Goal: Information Seeking & Learning: Learn about a topic

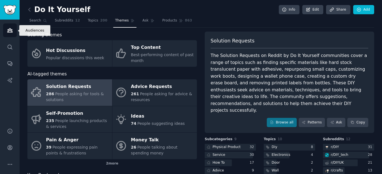
click at [15, 31] on link "Audiences" at bounding box center [10, 31] width 14 height 14
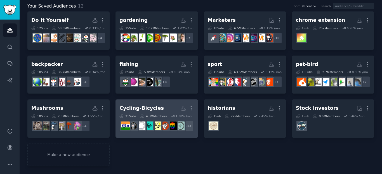
scroll to position [67, 0]
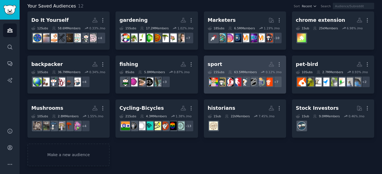
click at [234, 76] on div "+ 7" at bounding box center [245, 82] width 74 height 12
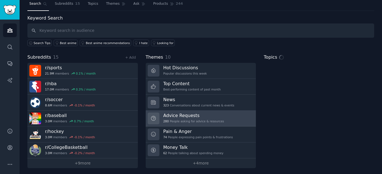
scroll to position [19, 0]
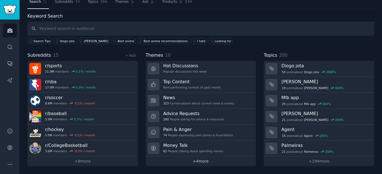
click at [203, 163] on link "+ 4 more" at bounding box center [201, 162] width 111 height 10
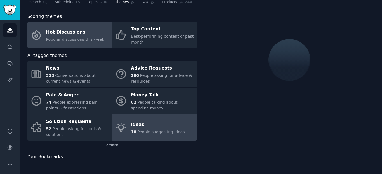
scroll to position [19, 0]
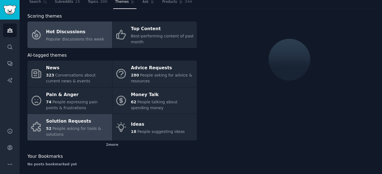
click at [66, 125] on div "Solution Requests" at bounding box center [77, 121] width 63 height 9
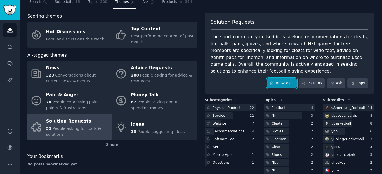
click at [284, 85] on link "Browse all" at bounding box center [282, 84] width 30 height 10
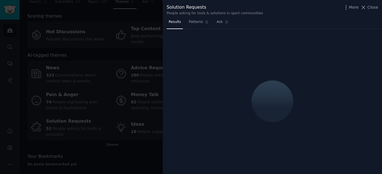
click at [375, 8] on span "Close" at bounding box center [373, 7] width 11 height 6
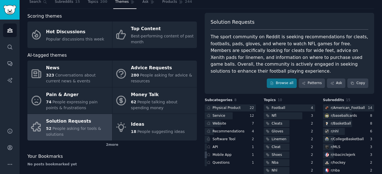
click at [228, 153] on div "Mobile App" at bounding box center [222, 155] width 19 height 5
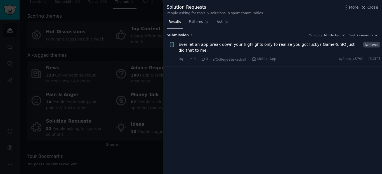
click at [227, 46] on span "Ever let an app break down your highlights only to realize you got lucky? GameR…" at bounding box center [270, 48] width 183 height 12
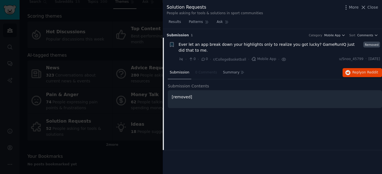
click at [130, 77] on div at bounding box center [191, 87] width 382 height 174
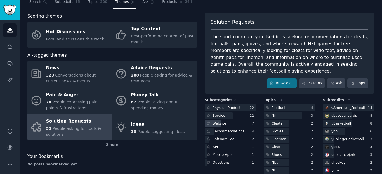
click at [240, 127] on div "Website" at bounding box center [230, 123] width 51 height 7
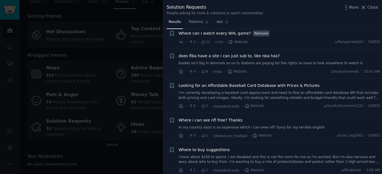
scroll to position [69, 0]
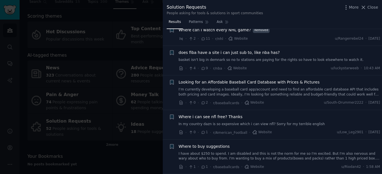
click at [97, 98] on div at bounding box center [191, 87] width 382 height 174
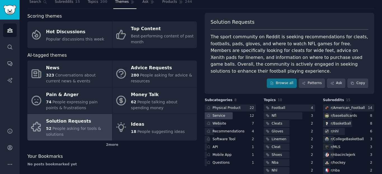
click at [236, 115] on div "Service" at bounding box center [230, 116] width 51 height 7
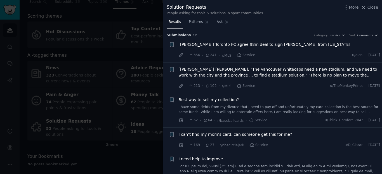
click at [134, 109] on div at bounding box center [191, 87] width 382 height 174
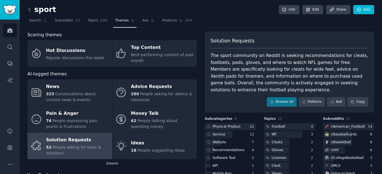
click at [27, 8] on icon at bounding box center [30, 10] width 6 height 6
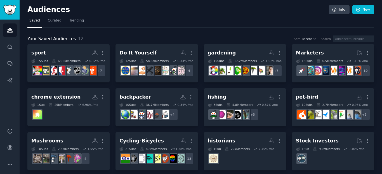
click at [55, 13] on h2 "Audiences" at bounding box center [178, 9] width 302 height 9
click at [55, 18] on span "Curated" at bounding box center [55, 20] width 14 height 5
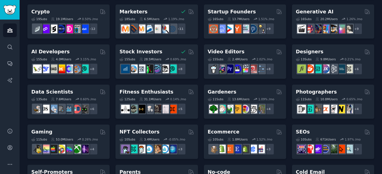
scroll to position [101, 0]
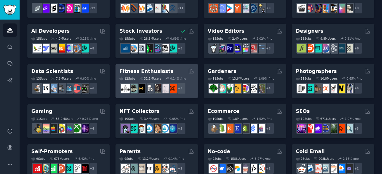
click at [150, 71] on h2 "Fitness Enthusiasts" at bounding box center [147, 71] width 54 height 7
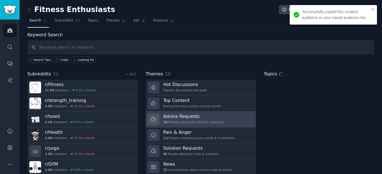
scroll to position [19, 0]
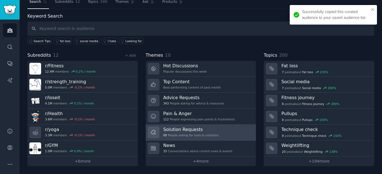
click at [196, 131] on h3 "Solution Requests" at bounding box center [190, 130] width 55 height 6
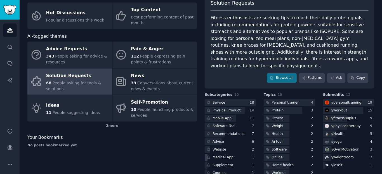
scroll to position [42, 0]
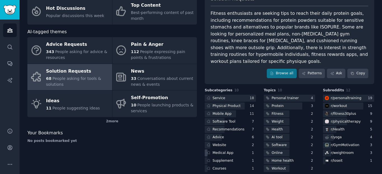
click at [238, 150] on div "Medical App" at bounding box center [230, 153] width 51 height 7
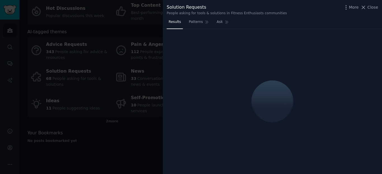
click at [116, 127] on div at bounding box center [191, 87] width 382 height 174
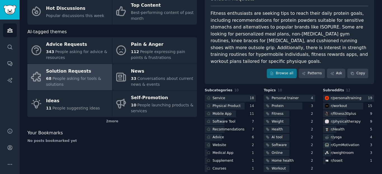
click at [227, 111] on div "Service 18 Physical Product 14 Mobile App 11 Software Tool 7 Recommendations 7 …" at bounding box center [230, 134] width 51 height 78
click at [241, 111] on div "Mobile App" at bounding box center [230, 114] width 51 height 7
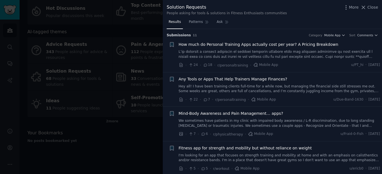
click at [289, 90] on link "Hey all! I have been training clients full-time for a while now, but managing t…" at bounding box center [280, 89] width 202 height 10
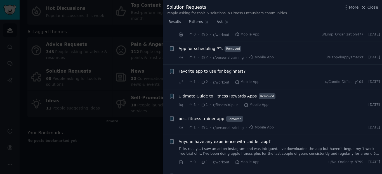
scroll to position [278, 0]
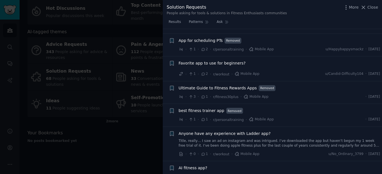
click at [135, 30] on div at bounding box center [191, 87] width 382 height 174
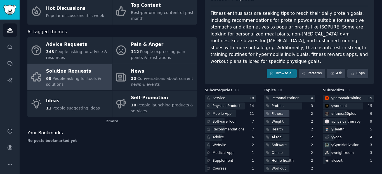
scroll to position [42, 0]
click at [13, 29] on link "Audiences" at bounding box center [10, 31] width 14 height 14
